Goal: Task Accomplishment & Management: Use online tool/utility

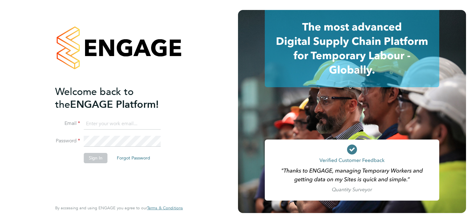
type input "[PERSON_NAME][EMAIL_ADDRESS][PERSON_NAME][DOMAIN_NAME]"
click at [98, 159] on button "Sign In" at bounding box center [96, 158] width 24 height 10
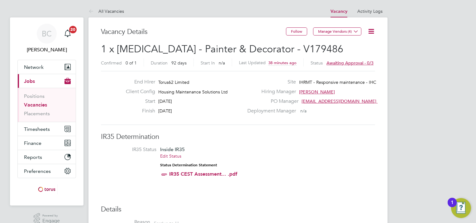
click at [373, 31] on icon at bounding box center [371, 31] width 8 height 8
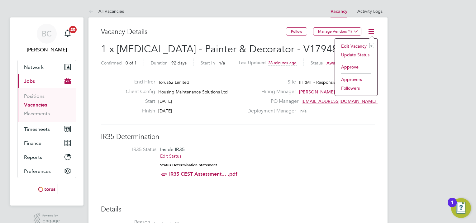
scroll to position [0, 2]
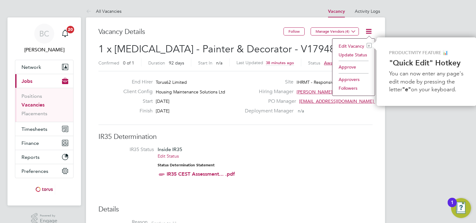
click at [348, 68] on li "Approve" at bounding box center [354, 67] width 36 height 9
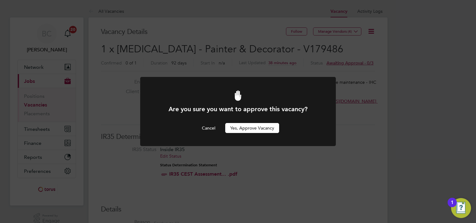
click at [266, 128] on button "Yes, Approve Vacancy" at bounding box center [252, 128] width 54 height 10
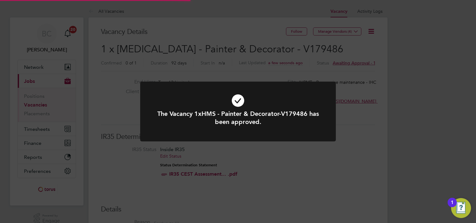
scroll to position [18, 44]
